Goal: Communication & Community: Answer question/provide support

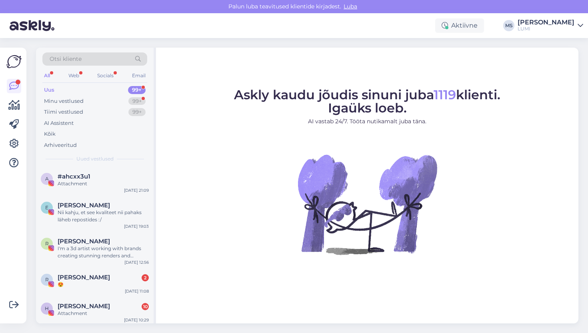
click at [84, 100] on div "Minu vestlused 99+" at bounding box center [94, 101] width 105 height 11
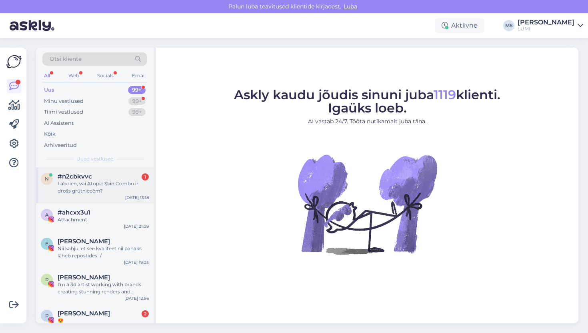
click at [119, 193] on div "Labdien, vai Atopic Skin Combo ir drošs grūtniecēm?" at bounding box center [103, 187] width 91 height 14
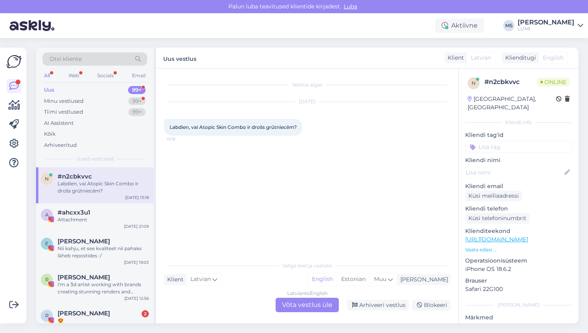
click at [324, 314] on div "Vestlus algas Aug 27 2025 Labdien, vai Atopic Skin Combo ir drošs grūtniecēm? 1…" at bounding box center [307, 195] width 302 height 255
click at [324, 303] on div "Latvian to English Võta vestlus üle" at bounding box center [307, 305] width 63 height 14
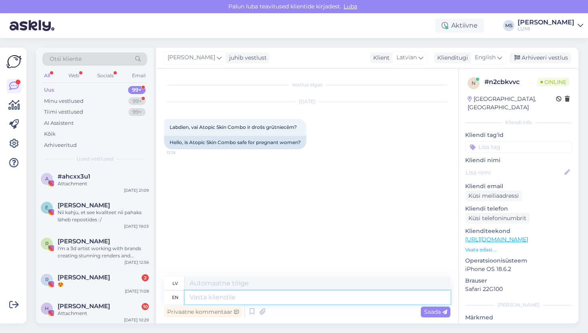
click at [320, 302] on textarea at bounding box center [318, 297] width 266 height 14
type textarea "yes, a"
type textarea "jā,"
type textarea "yes, absolutely"
type textarea "jā, absolūti"
